Goal: Transaction & Acquisition: Purchase product/service

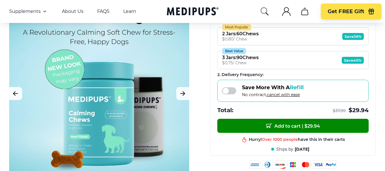
scroll to position [149, 0]
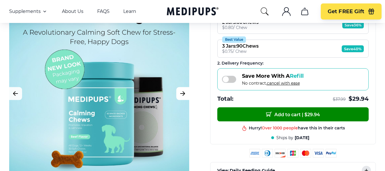
click at [182, 94] on icon "Next Image" at bounding box center [182, 93] width 7 height 7
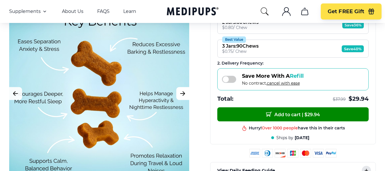
click at [182, 93] on icon "Next Image" at bounding box center [182, 93] width 4 height 4
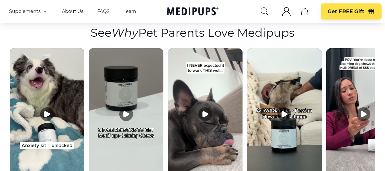
scroll to position [1065, 0]
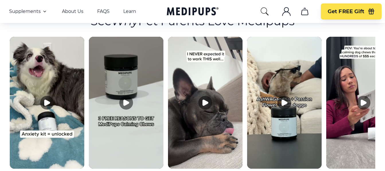
click at [123, 100] on icon "Play video" at bounding box center [125, 103] width 5 height 6
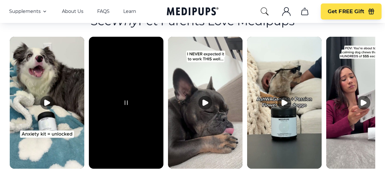
click at [44, 99] on icon "Play video" at bounding box center [47, 102] width 7 height 7
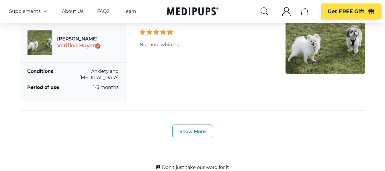
scroll to position [1982, 0]
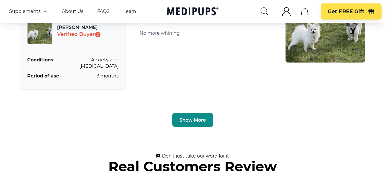
click at [176, 113] on button "Show More" at bounding box center [192, 120] width 41 height 14
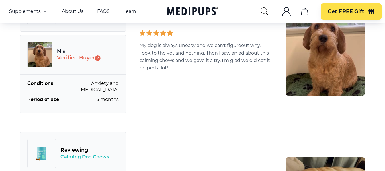
scroll to position [2245, 0]
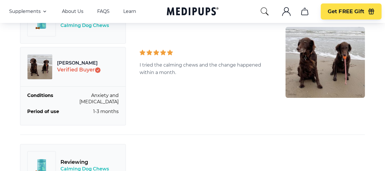
scroll to position [2663, 0]
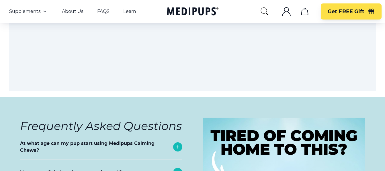
scroll to position [3213, 0]
